Goal: Find specific page/section

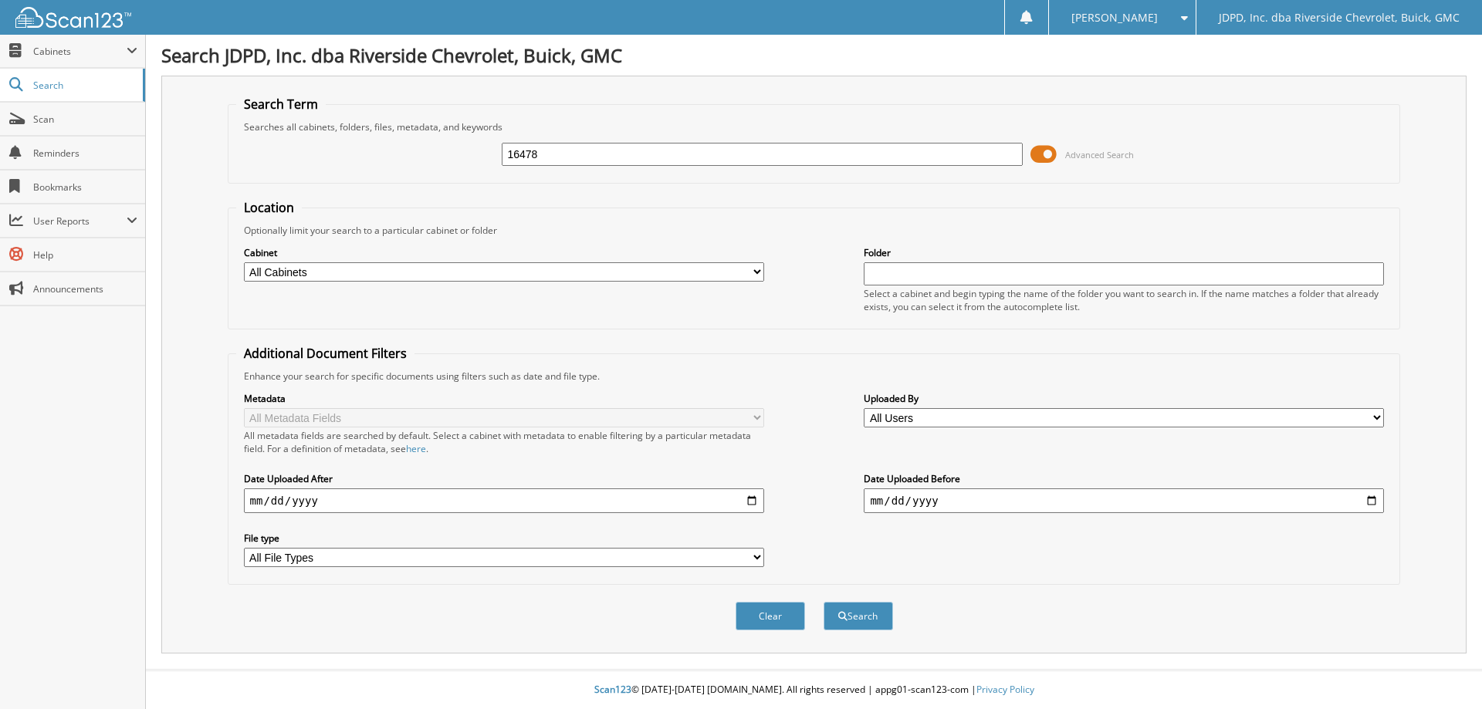
type input "16478"
click at [313, 275] on select "All Cabinets ACCOUNTS PAYABLE AFTERMARKET PRODUCT SALES AUCTION PURCHASES CAR D…" at bounding box center [504, 271] width 520 height 19
select select "31343"
click at [244, 262] on select "All Cabinets ACCOUNTS PAYABLE AFTERMARKET PRODUCT SALES AUCTION PURCHASES CAR D…" at bounding box center [504, 271] width 520 height 19
click at [881, 617] on button "Search" at bounding box center [858, 616] width 69 height 29
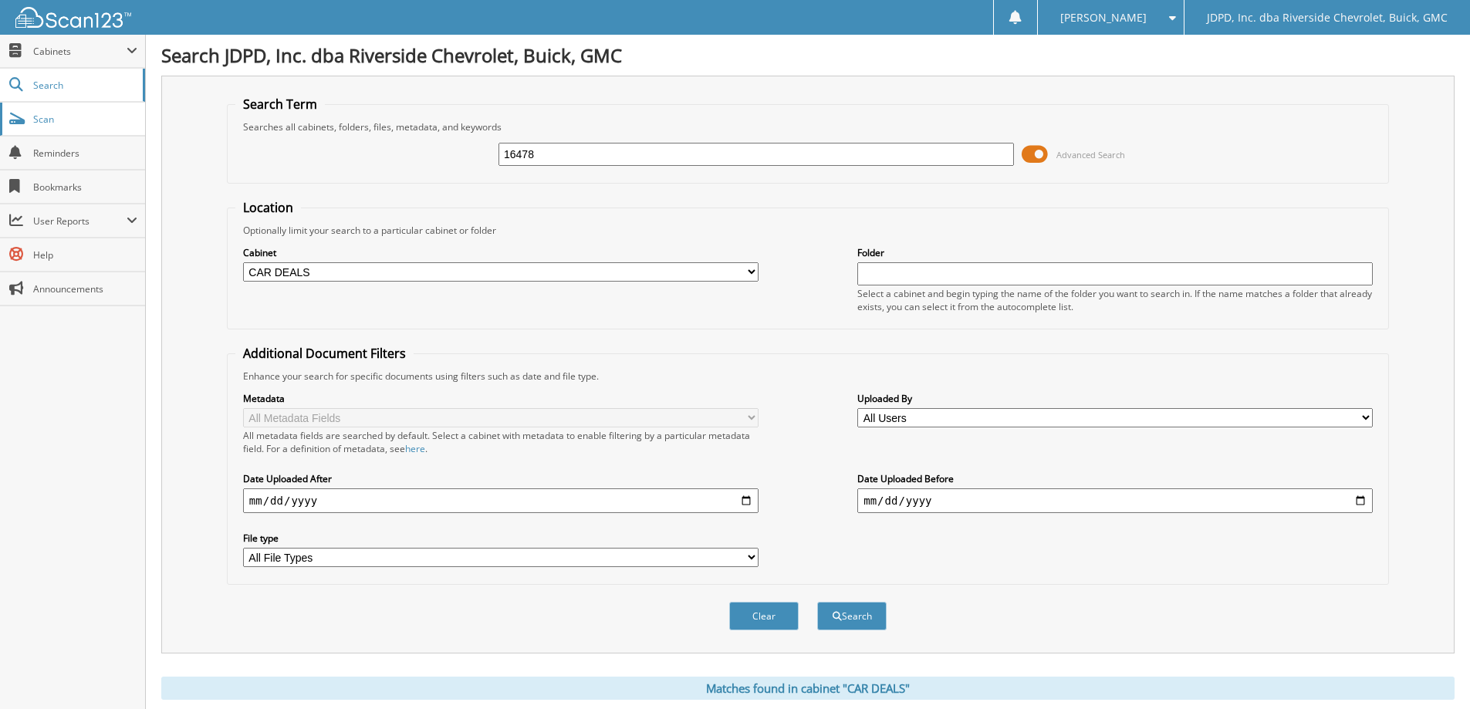
click at [21, 124] on span at bounding box center [16, 119] width 15 height 14
